Goal: Task Accomplishment & Management: Complete application form

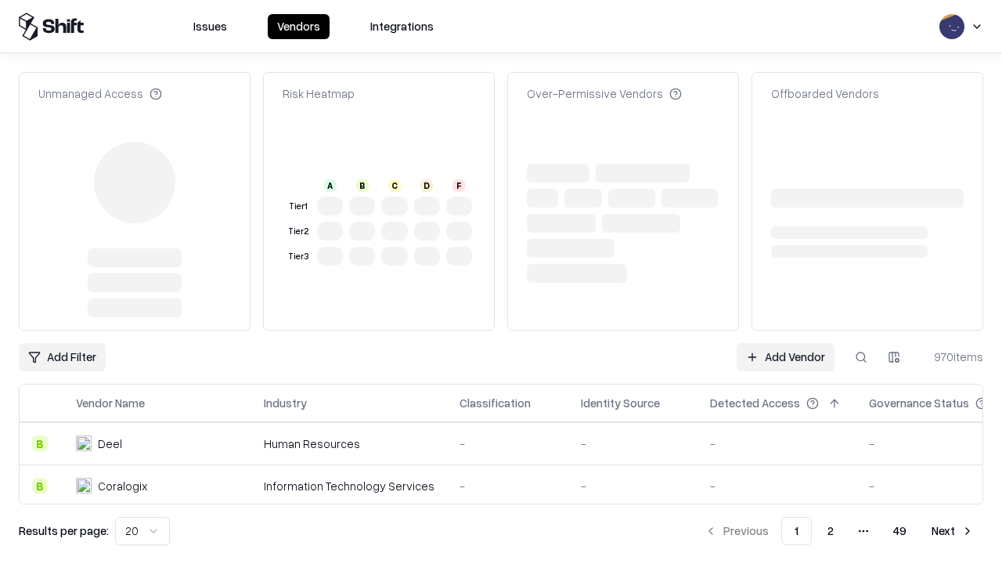
click at [785, 343] on link "Add Vendor" at bounding box center [786, 357] width 98 height 28
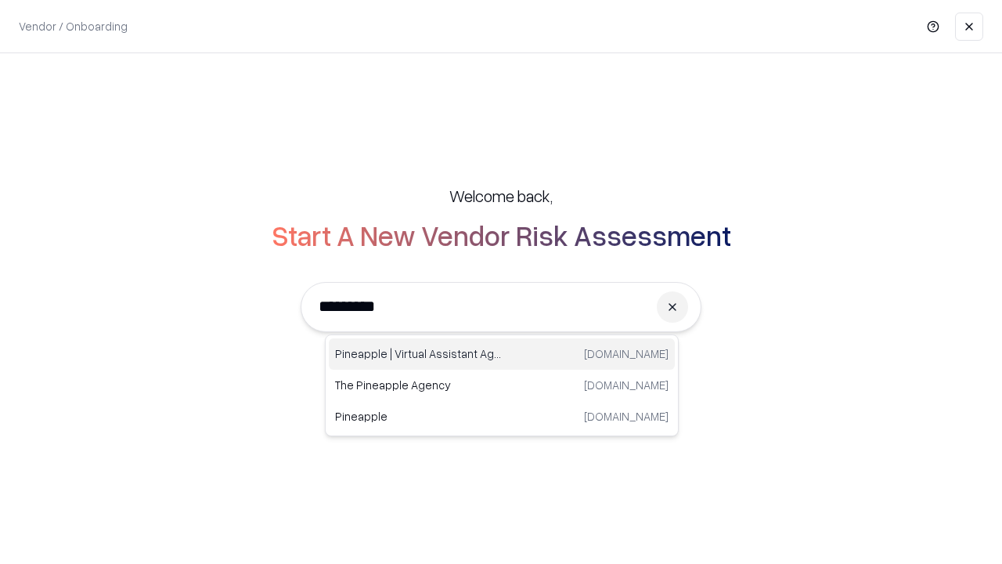
click at [502, 354] on div "Pineapple | Virtual Assistant Agency [DOMAIN_NAME]" at bounding box center [502, 353] width 346 height 31
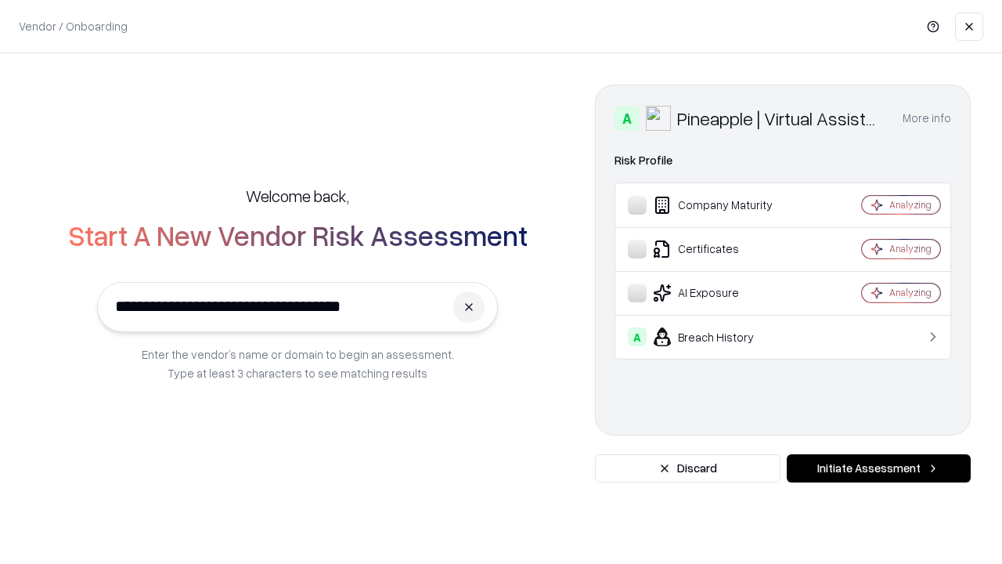
type input "**********"
click at [878, 468] on button "Initiate Assessment" at bounding box center [879, 468] width 184 height 28
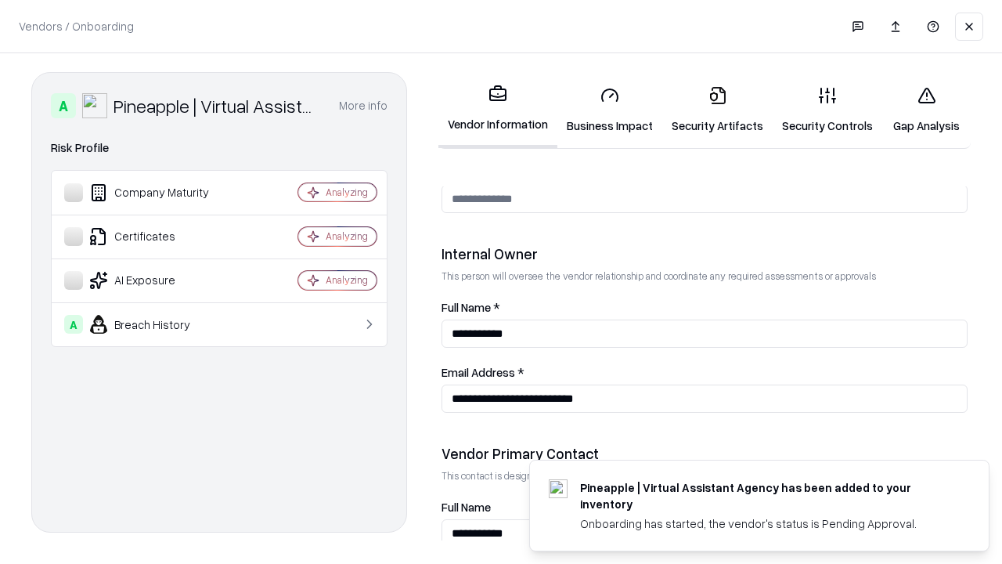
scroll to position [811, 0]
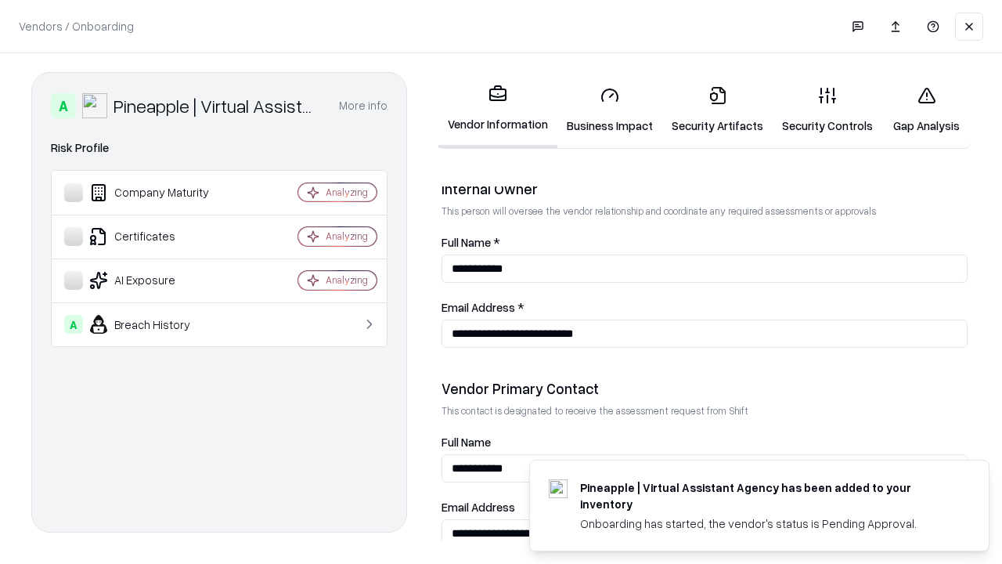
click at [610, 110] on link "Business Impact" at bounding box center [609, 110] width 105 height 73
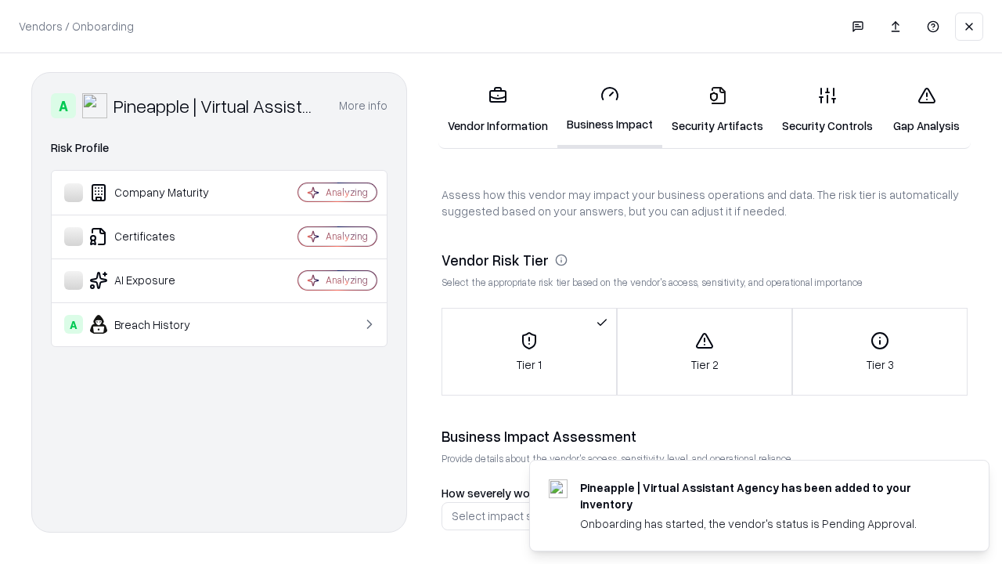
click at [717, 110] on link "Security Artifacts" at bounding box center [717, 110] width 110 height 73
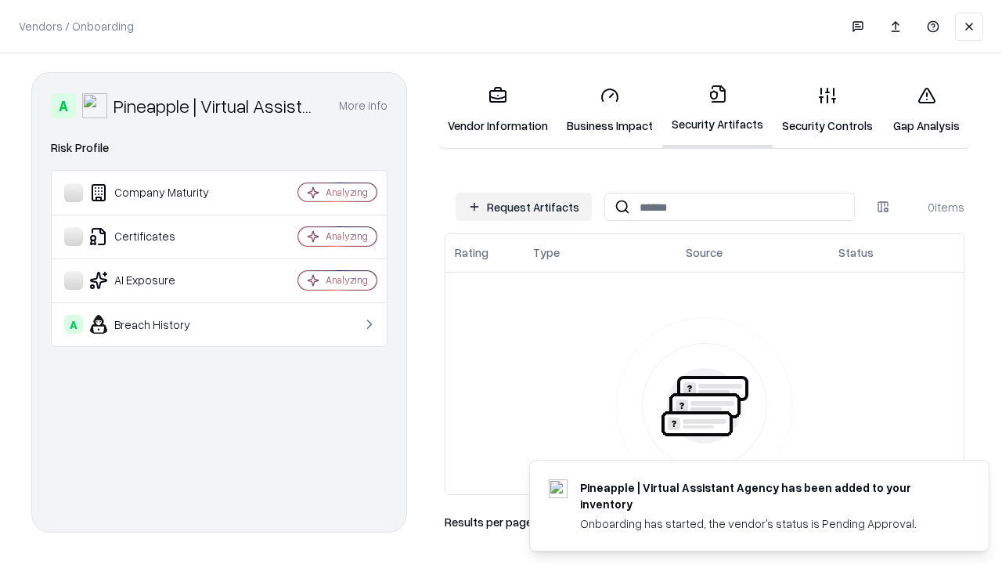
click at [524, 207] on button "Request Artifacts" at bounding box center [524, 207] width 136 height 28
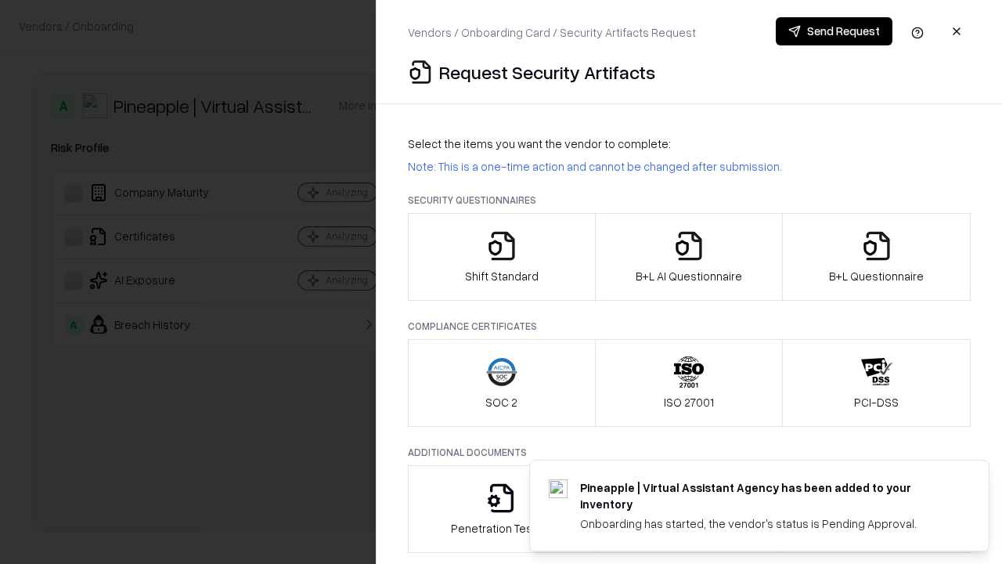
click at [501, 257] on icon "button" at bounding box center [501, 245] width 31 height 31
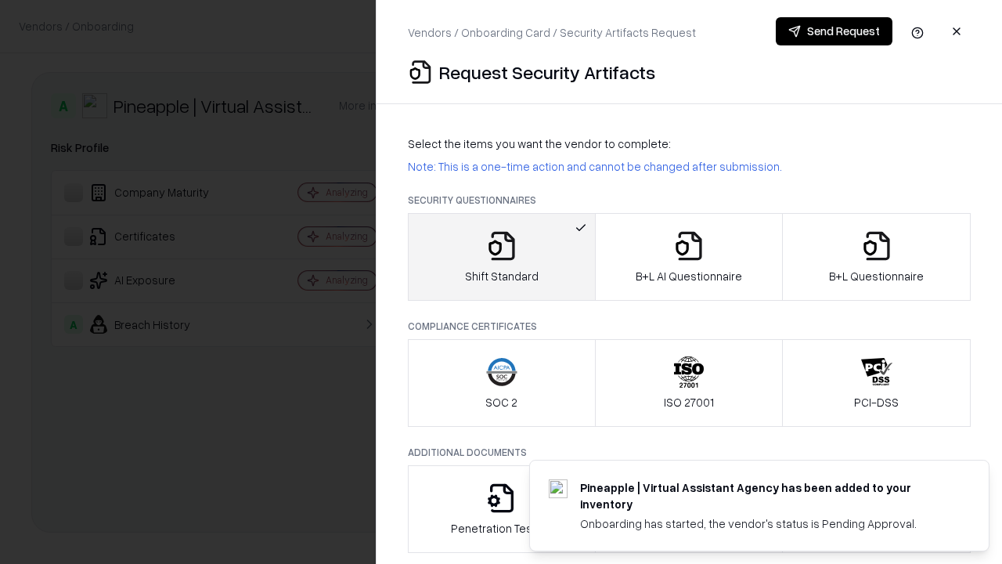
click at [834, 31] on button "Send Request" at bounding box center [834, 31] width 117 height 28
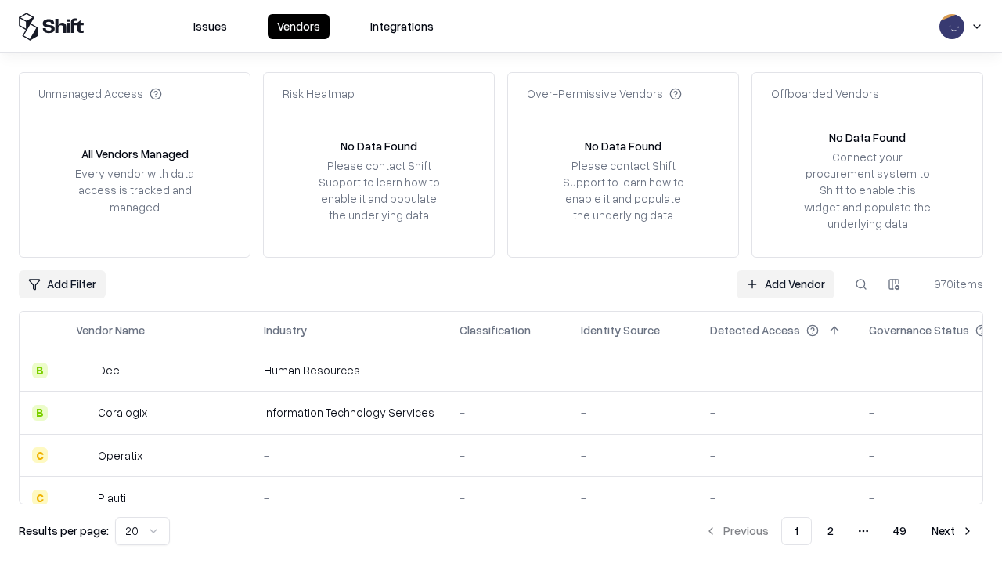
click at [861, 283] on button at bounding box center [861, 284] width 28 height 28
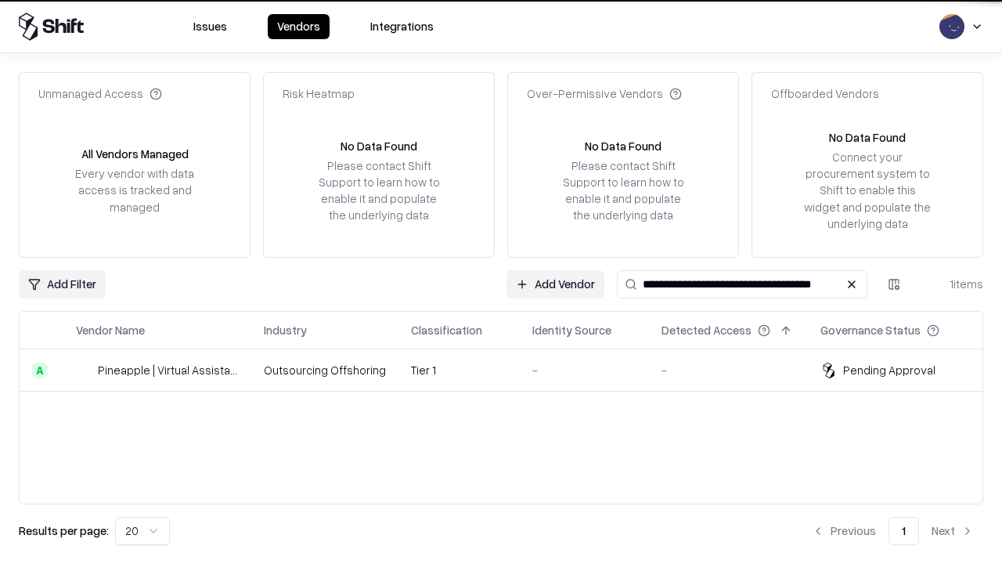
type input "**********"
click at [510, 369] on td "Tier 1" at bounding box center [458, 370] width 121 height 42
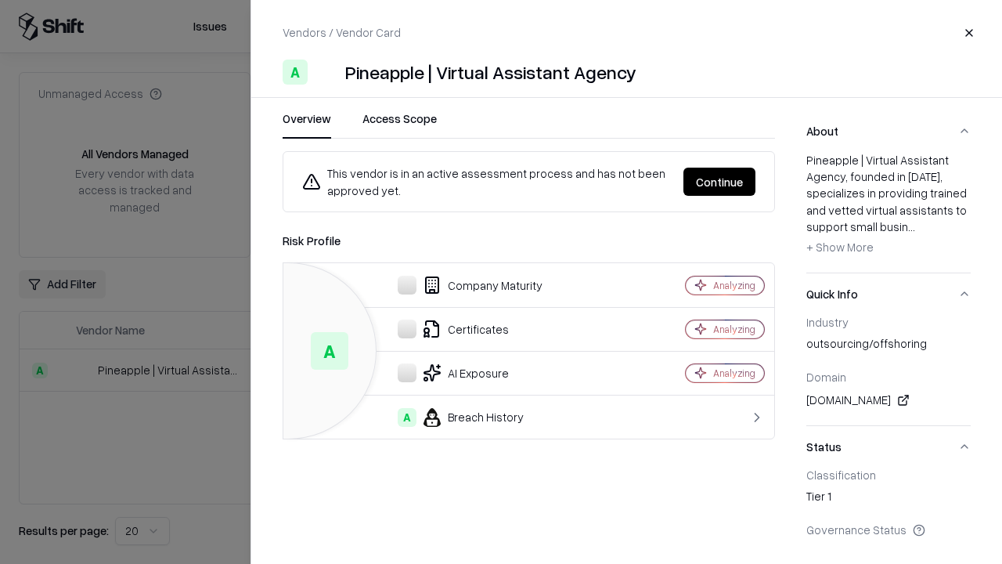
click at [719, 182] on button "Continue" at bounding box center [719, 181] width 72 height 28
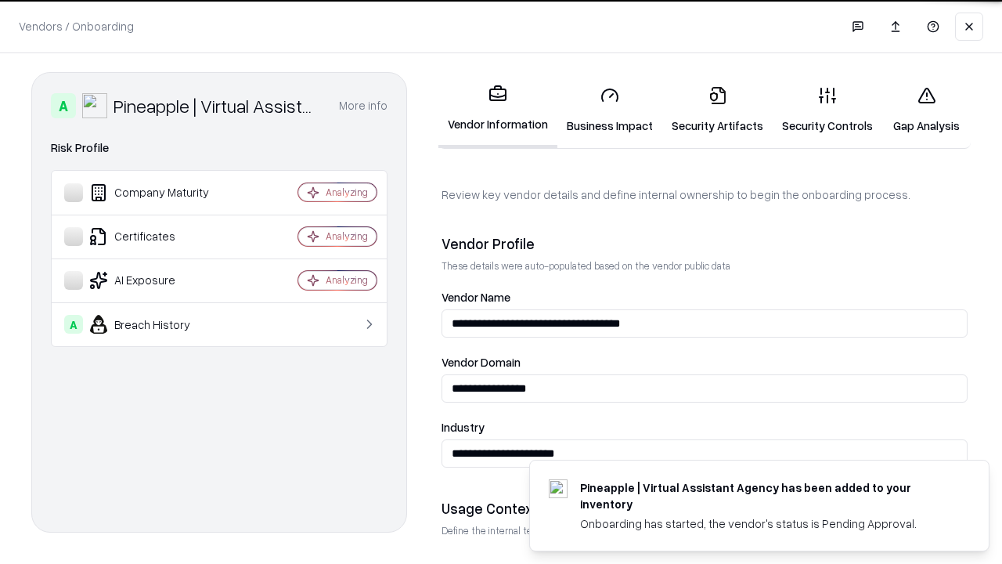
click at [717, 110] on link "Security Artifacts" at bounding box center [717, 110] width 110 height 73
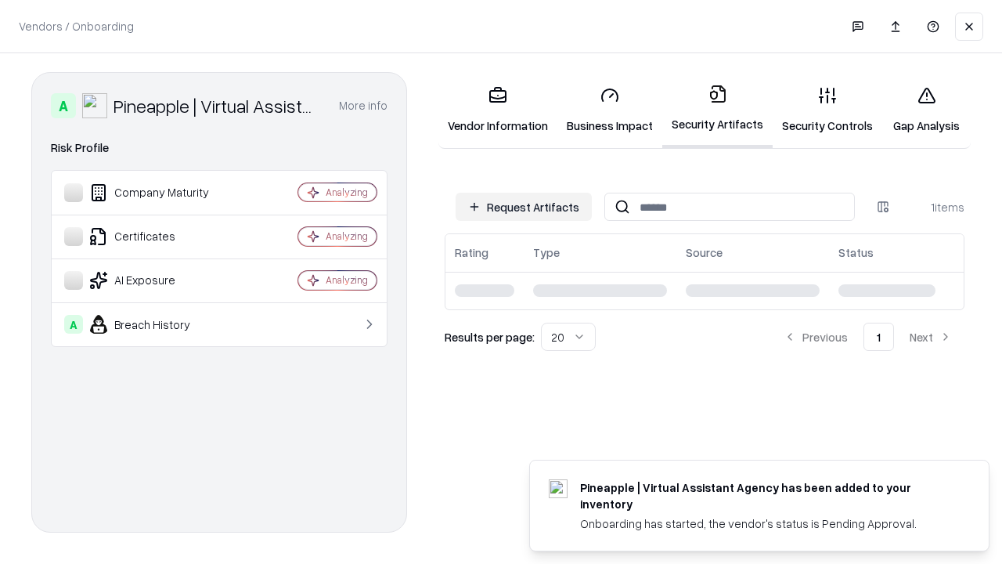
click at [926, 110] on link "Gap Analysis" at bounding box center [926, 110] width 88 height 73
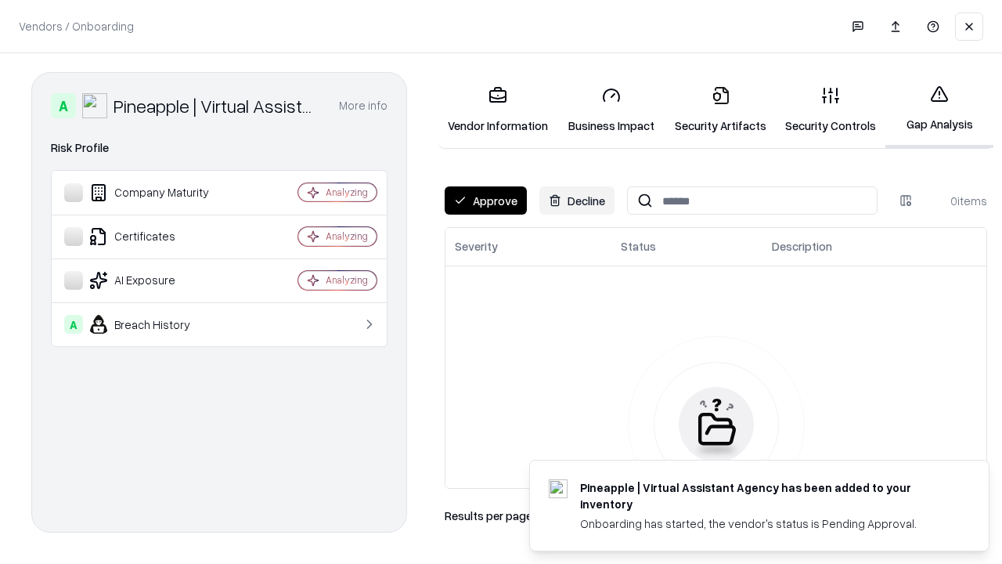
click at [485, 200] on button "Approve" at bounding box center [486, 200] width 82 height 28
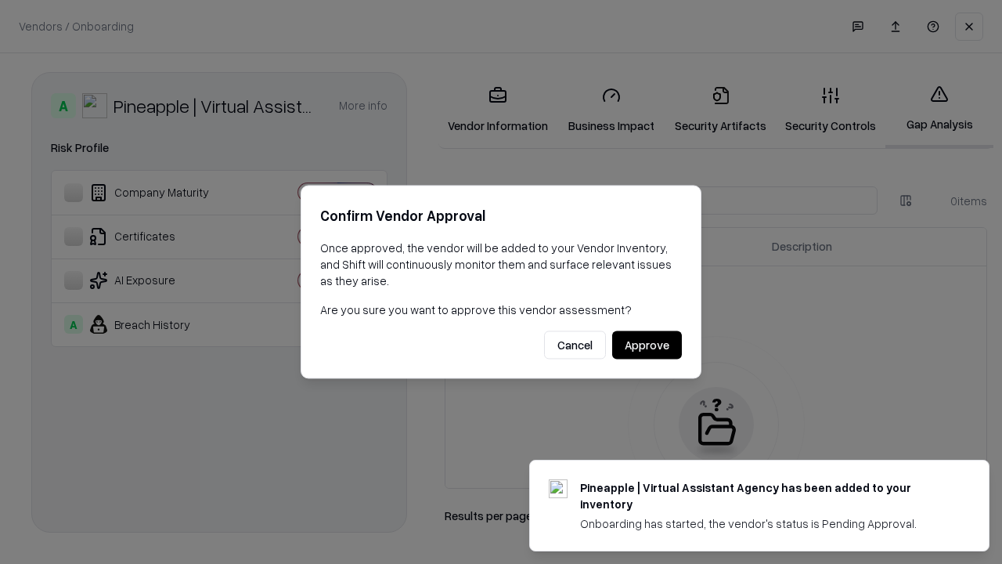
click at [647, 344] on button "Approve" at bounding box center [647, 345] width 70 height 28
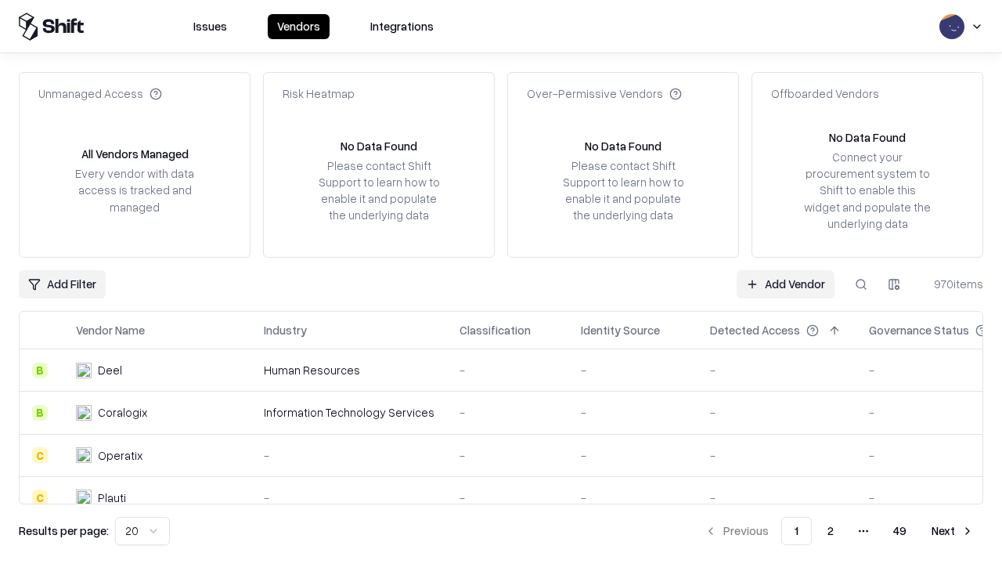
type input "**********"
click at [785, 283] on link "Add Vendor" at bounding box center [786, 284] width 98 height 28
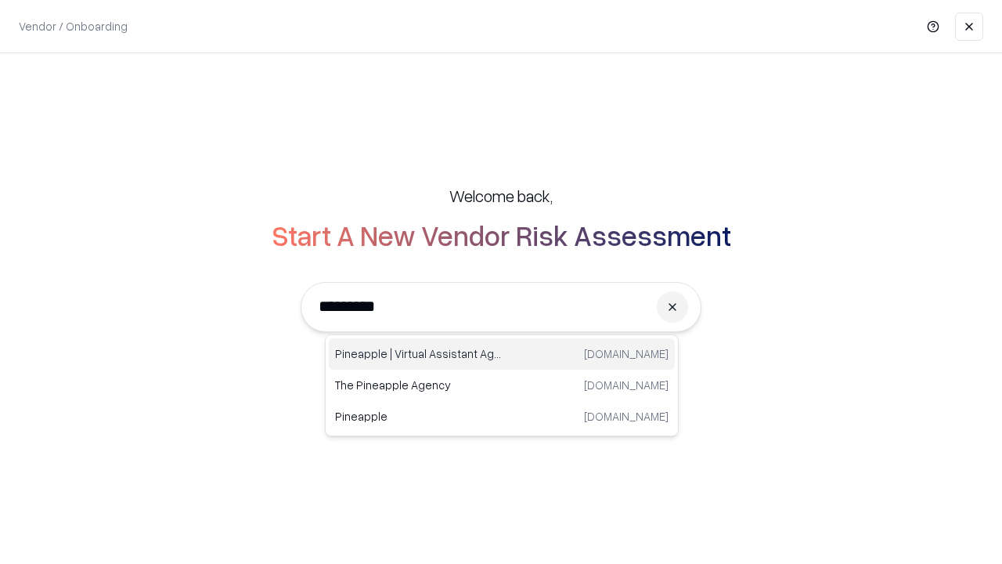
click at [502, 354] on div "Pineapple | Virtual Assistant Agency [DOMAIN_NAME]" at bounding box center [502, 353] width 346 height 31
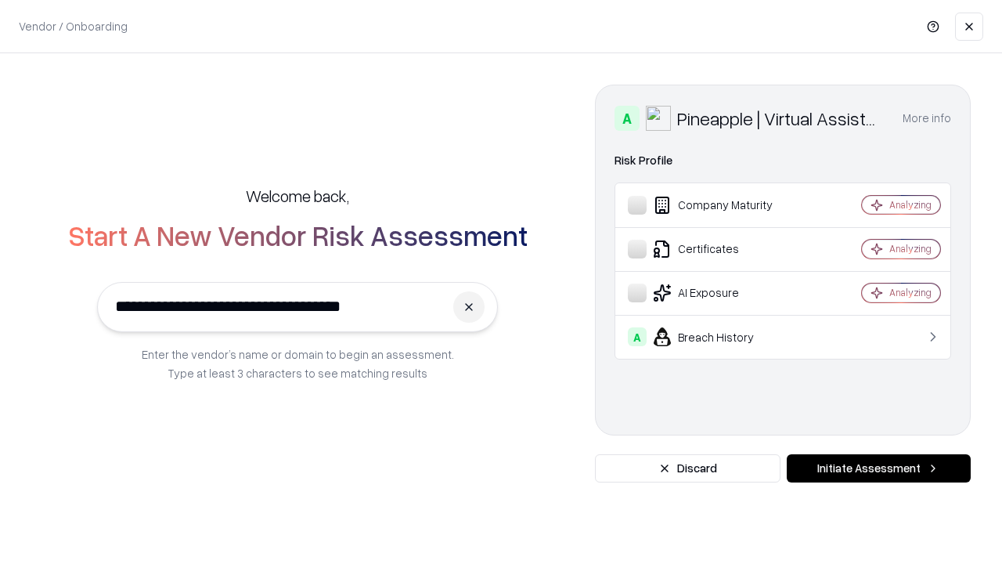
type input "**********"
click at [878, 468] on button "Initiate Assessment" at bounding box center [879, 468] width 184 height 28
